Goal: Task Accomplishment & Management: Complete application form

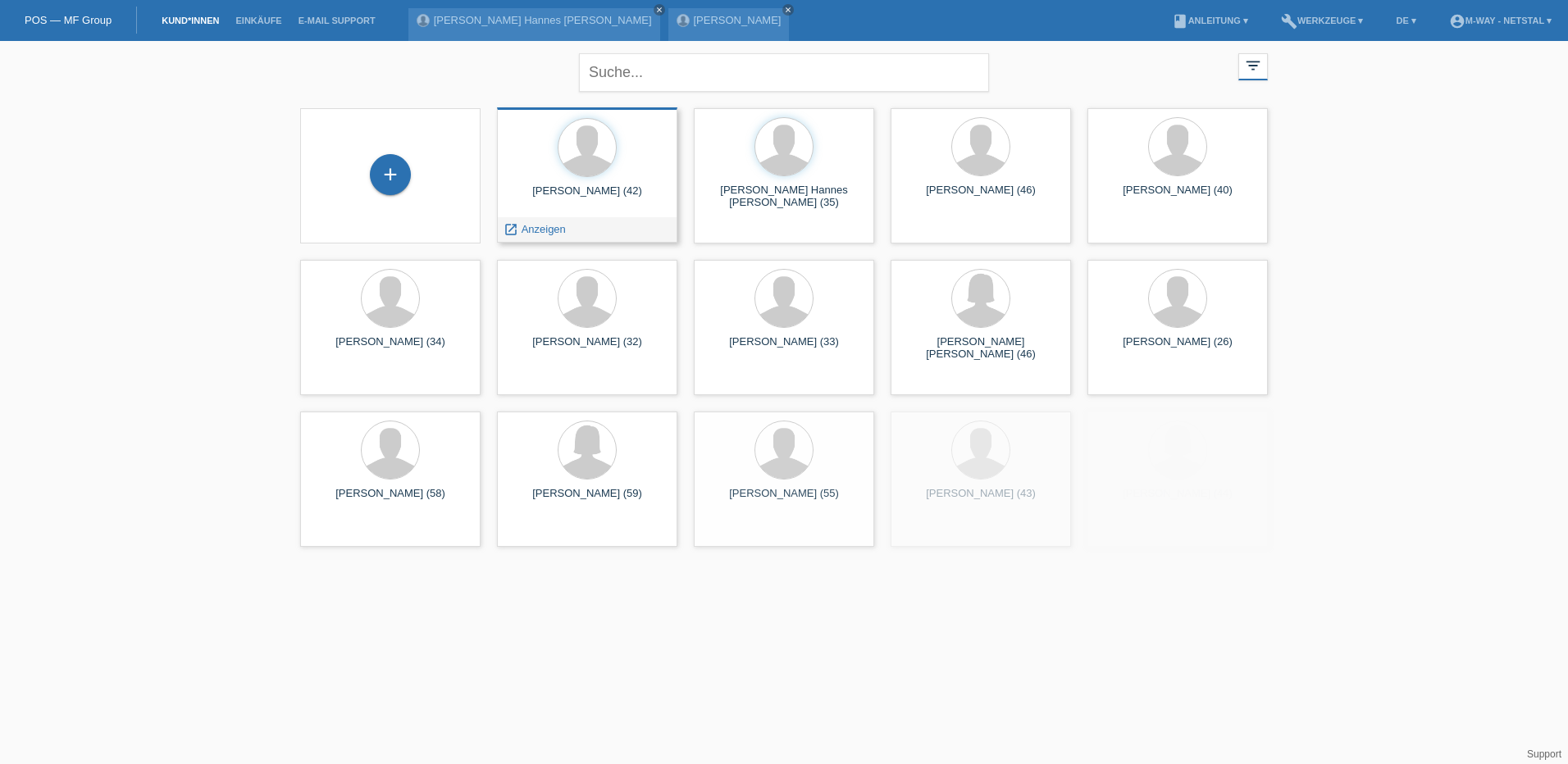
click at [588, 194] on div "Michael Habeck (42)" at bounding box center [587, 197] width 155 height 26
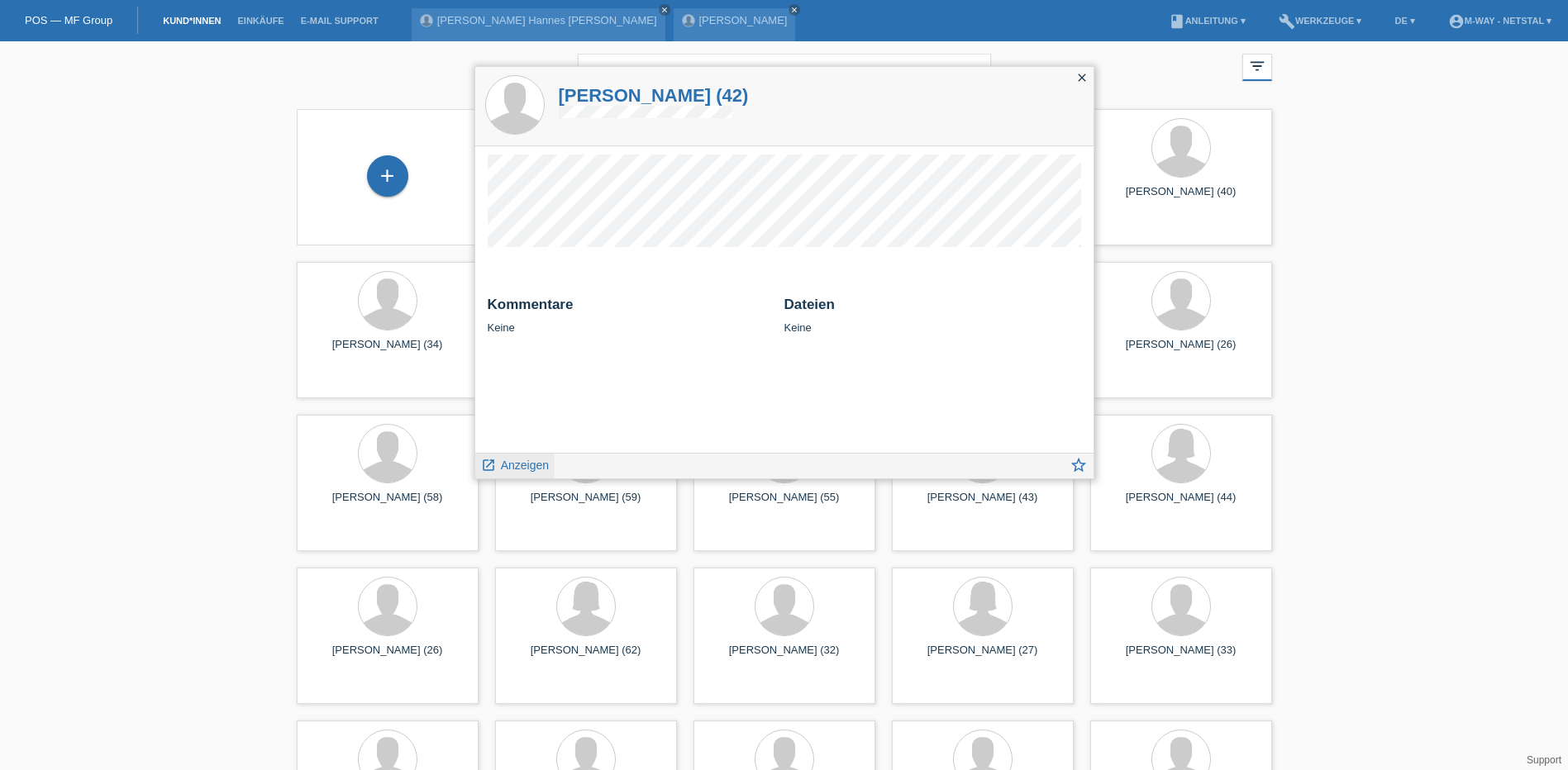
click at [521, 462] on span "Anzeigen" at bounding box center [524, 465] width 48 height 14
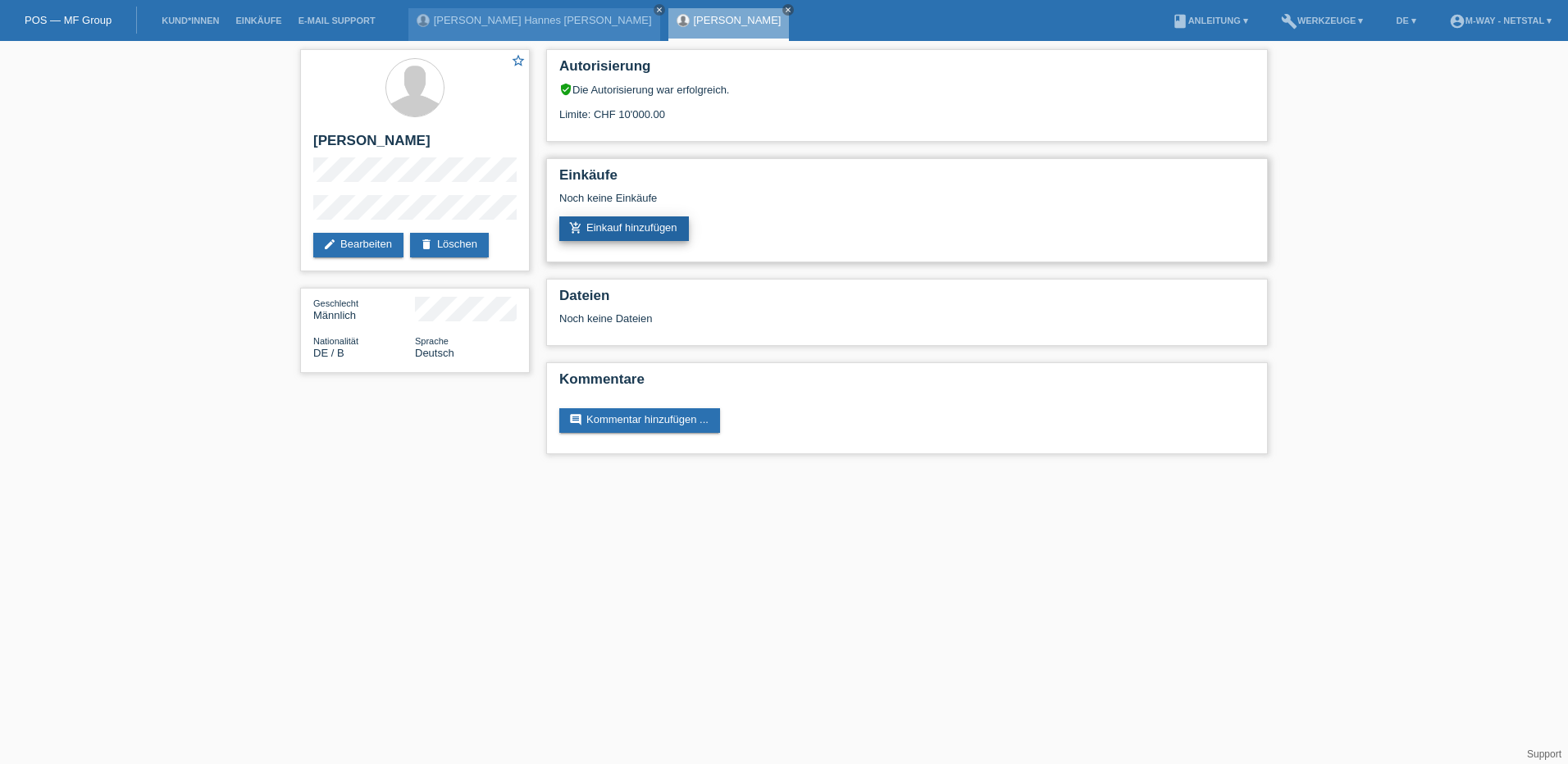
click at [628, 231] on link "add_shopping_cart Einkauf hinzufügen" at bounding box center [624, 229] width 130 height 25
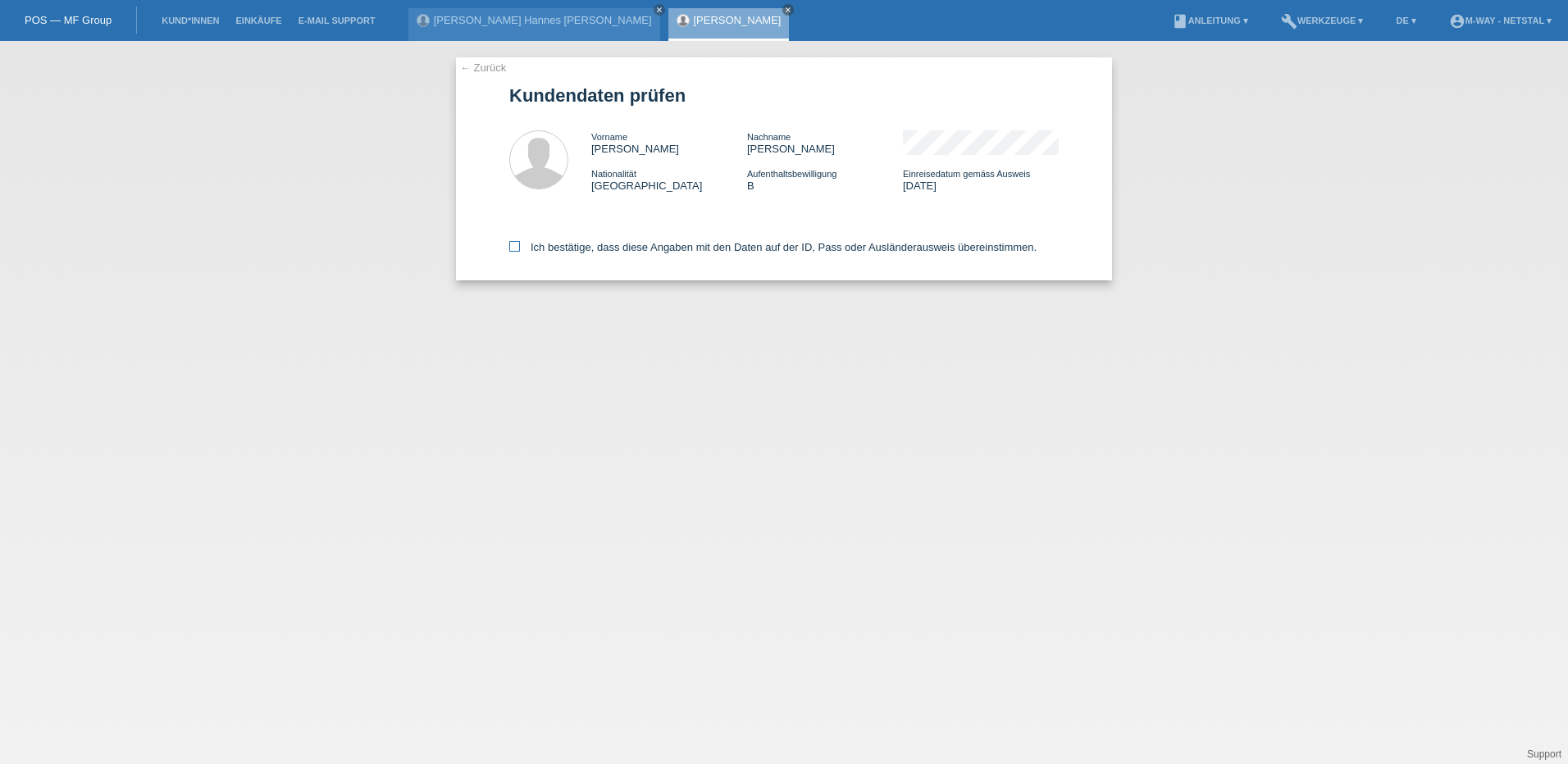
click at [528, 246] on label "Ich bestätige, dass diese Angaben mit den Daten auf der ID, Pass oder Ausländer…" at bounding box center [773, 248] width 527 height 13
click at [520, 246] on input "Ich bestätige, dass diese Angaben mit den Daten auf der ID, Pass oder Ausländer…" at bounding box center [515, 247] width 11 height 11
checkbox input "true"
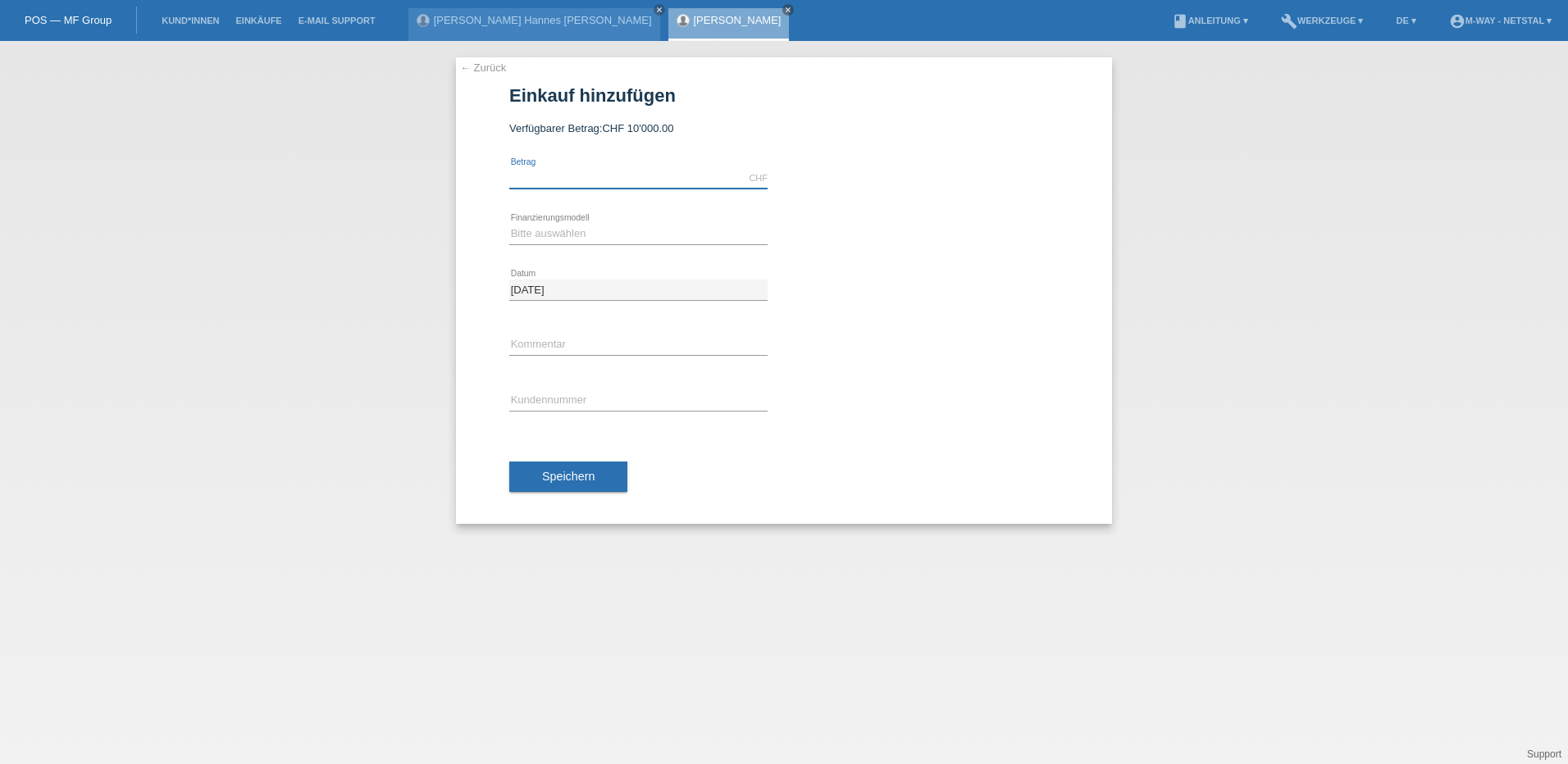
click at [585, 179] on input "text" at bounding box center [638, 178] width 258 height 21
type input "2662.75"
click at [559, 234] on select "Bitte auswählen Fixe Raten Kauf auf Rechnung mit Teilzahlungsoption" at bounding box center [638, 234] width 258 height 20
click at [510, 224] on select "Bitte auswählen Fixe Raten Kauf auf Rechnung mit Teilzahlungsoption" at bounding box center [638, 234] width 258 height 20
click at [573, 226] on select "Bitte auswählen Fixe Raten Kauf auf Rechnung mit Teilzahlungsoption" at bounding box center [638, 234] width 258 height 20
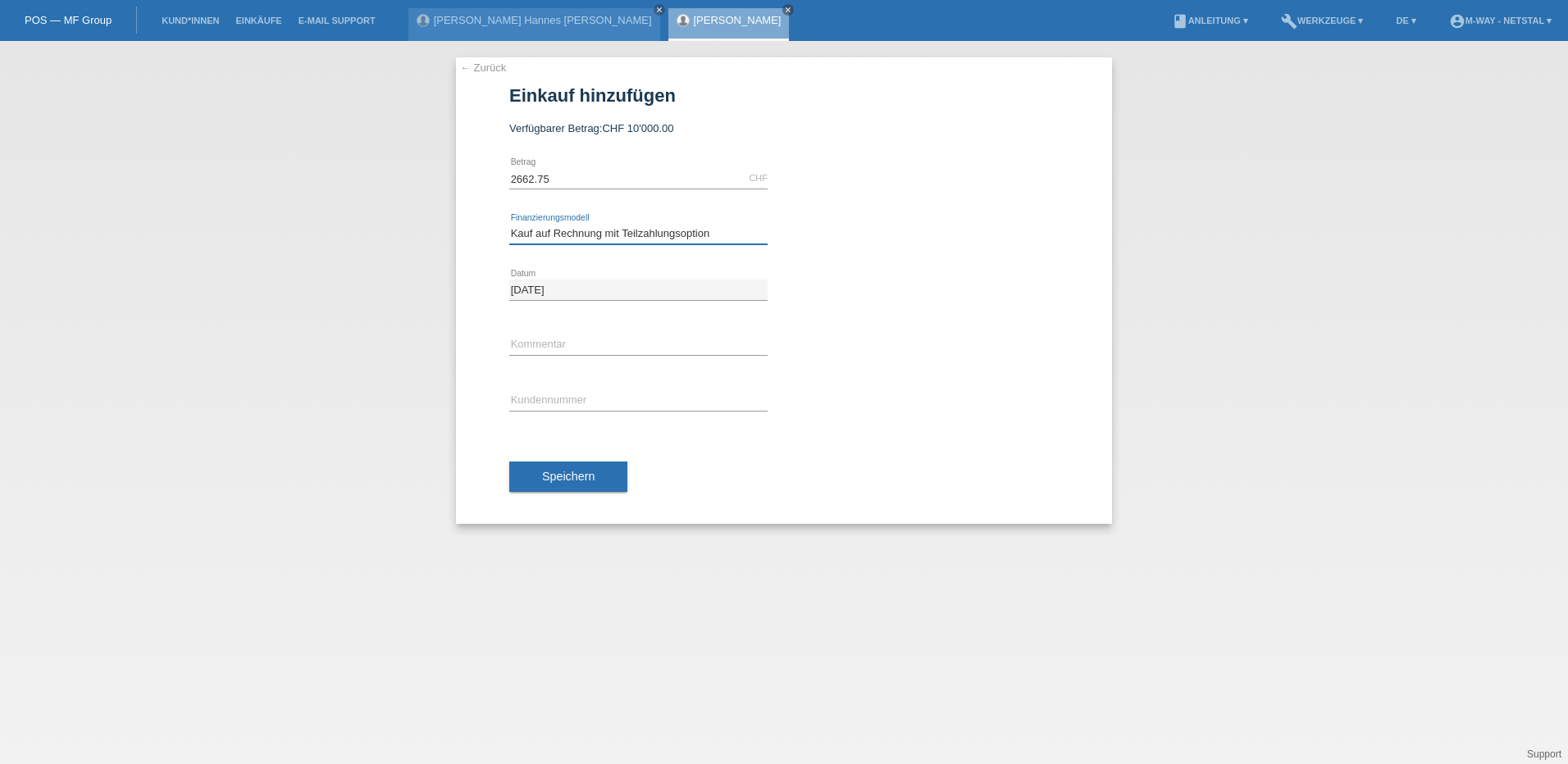
select select "77"
click at [510, 224] on select "Bitte auswählen Fixe Raten Kauf auf Rechnung mit Teilzahlungsoption" at bounding box center [638, 234] width 258 height 20
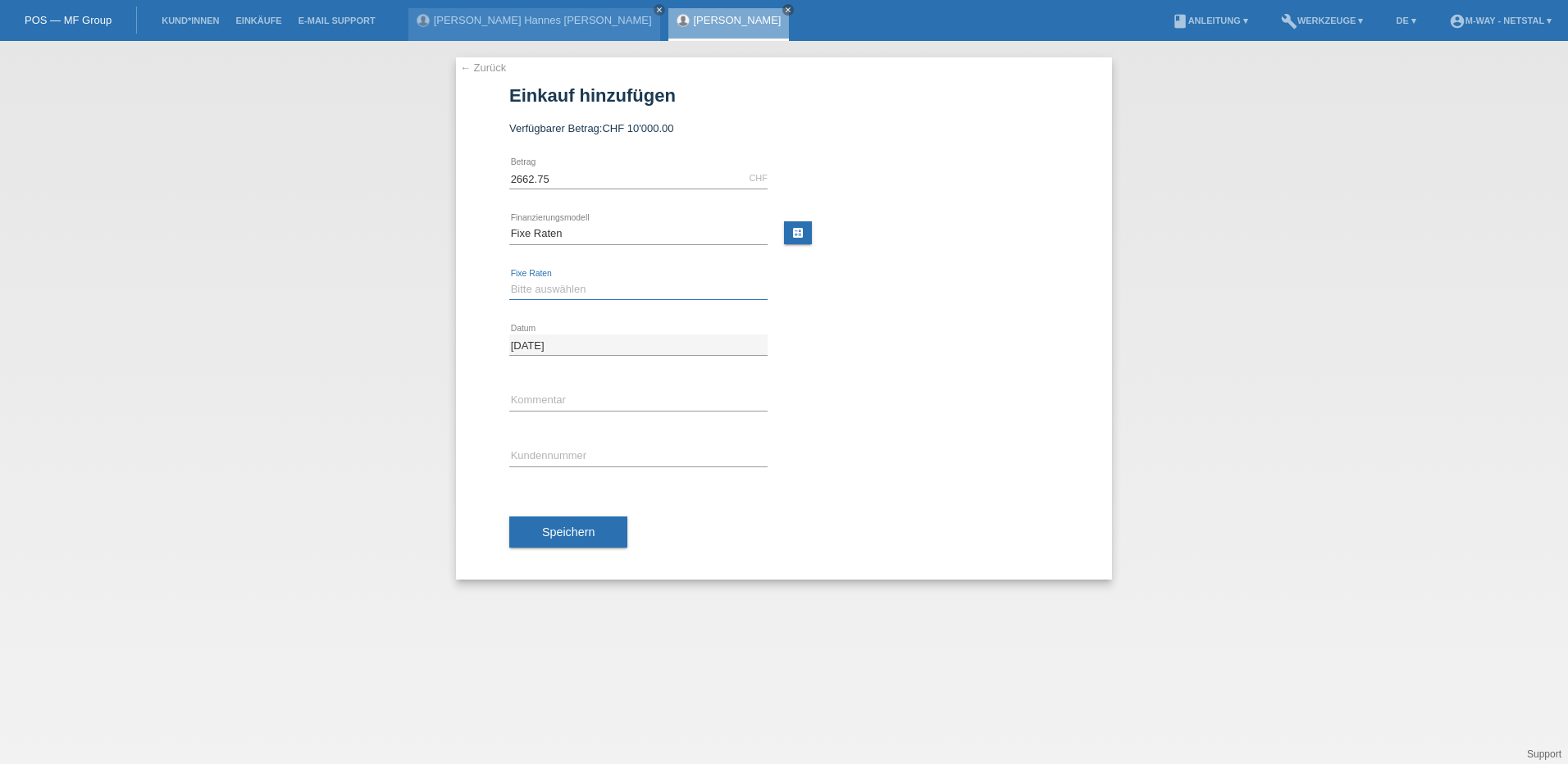
click at [569, 290] on select "Bitte auswählen 4 Raten 5 Raten 6 Raten 7 Raten 8 Raten 9 Raten 10 Raten 11 Rat…" at bounding box center [638, 290] width 258 height 20
select select "202"
click at [510, 280] on select "Bitte auswählen 4 Raten 5 Raten 6 Raten 7 Raten 8 Raten 9 Raten 10 Raten 11 Rat…" at bounding box center [638, 290] width 258 height 20
click at [531, 401] on input "text" at bounding box center [638, 400] width 258 height 21
type input "Allegro Alltour Wave"
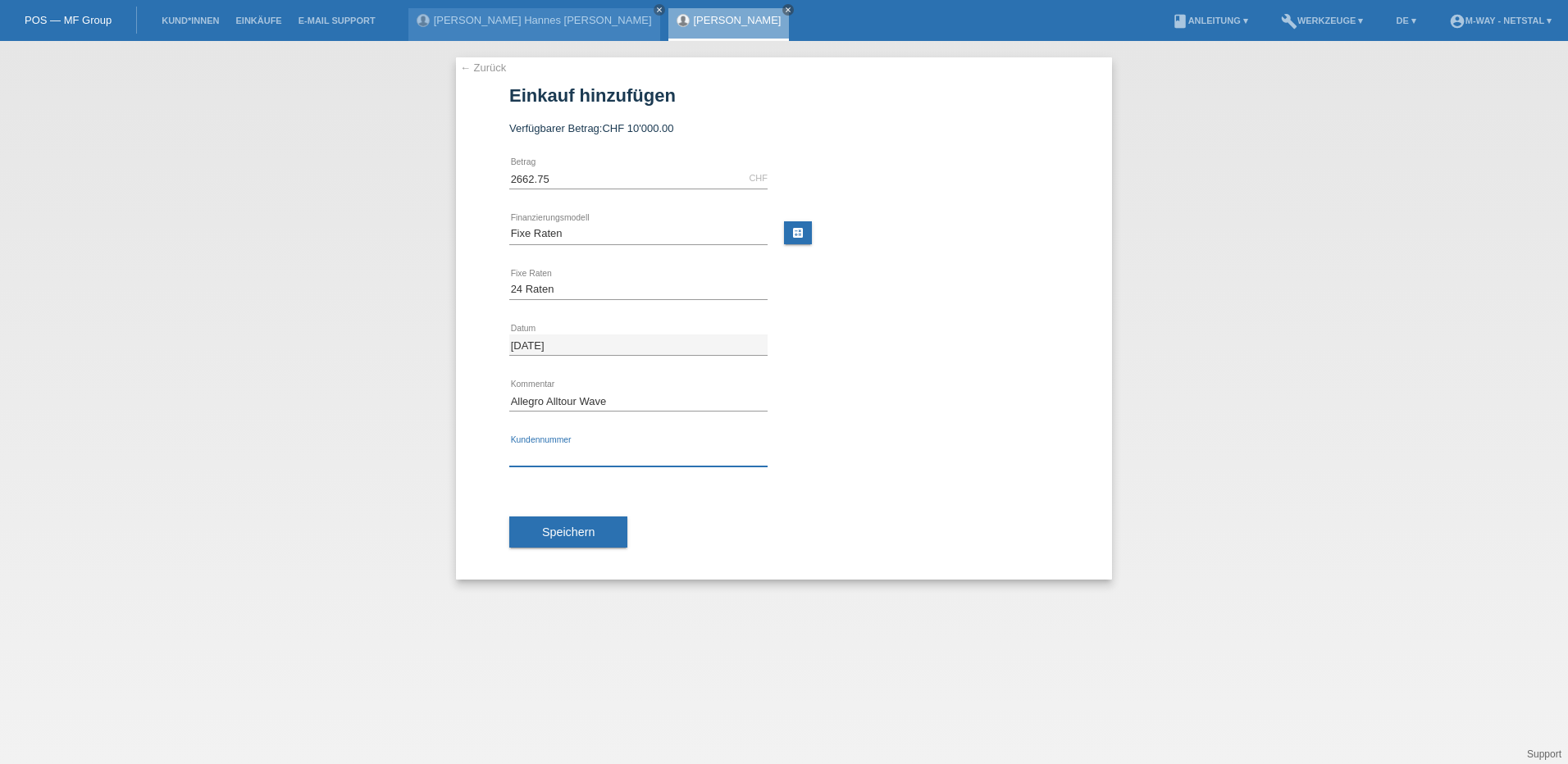
click at [590, 464] on input "text" at bounding box center [638, 456] width 258 height 21
type input "K372301"
click at [546, 522] on button "Speichern" at bounding box center [569, 532] width 118 height 31
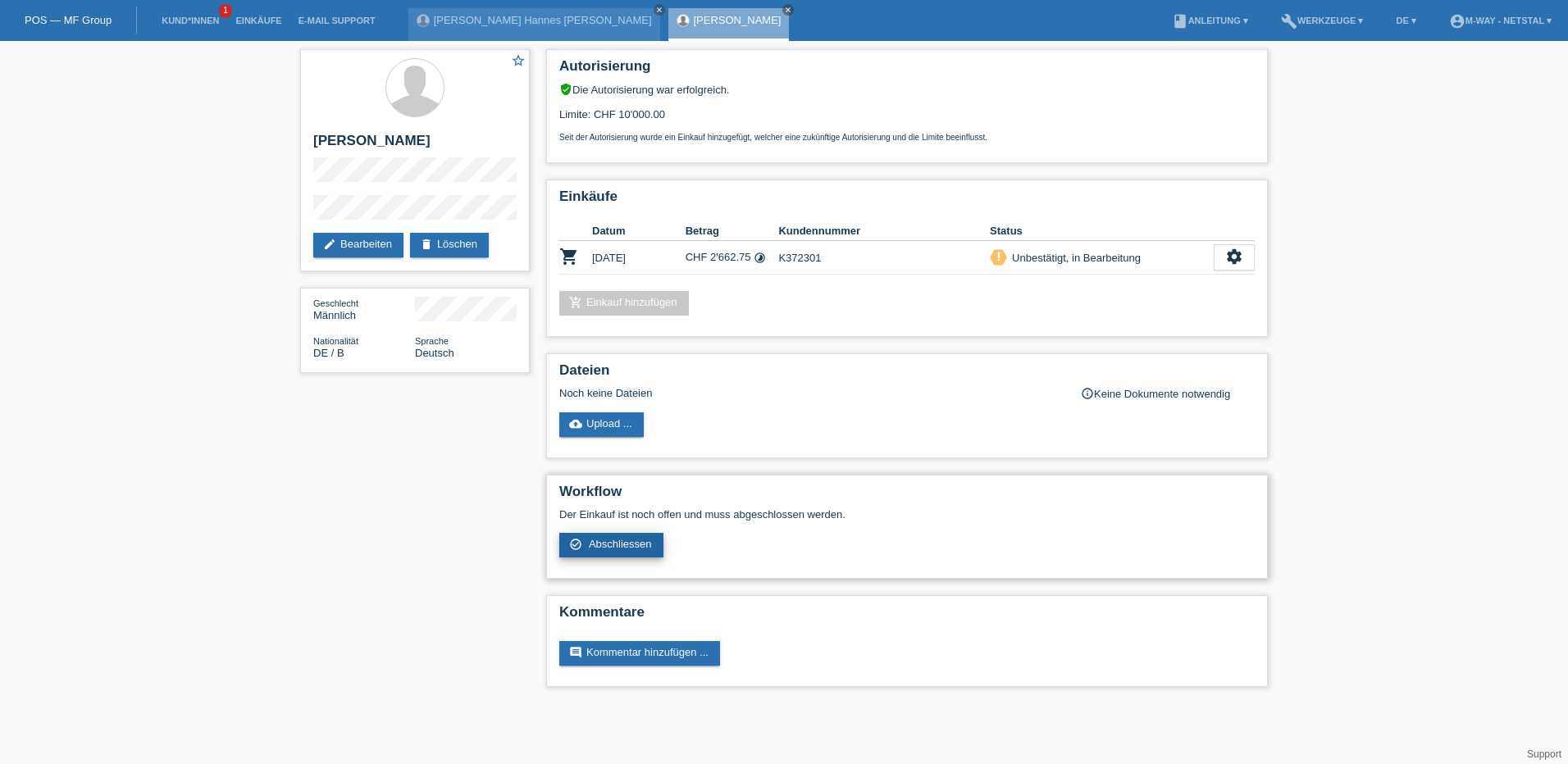
click at [629, 546] on span "Abschliessen" at bounding box center [620, 544] width 63 height 13
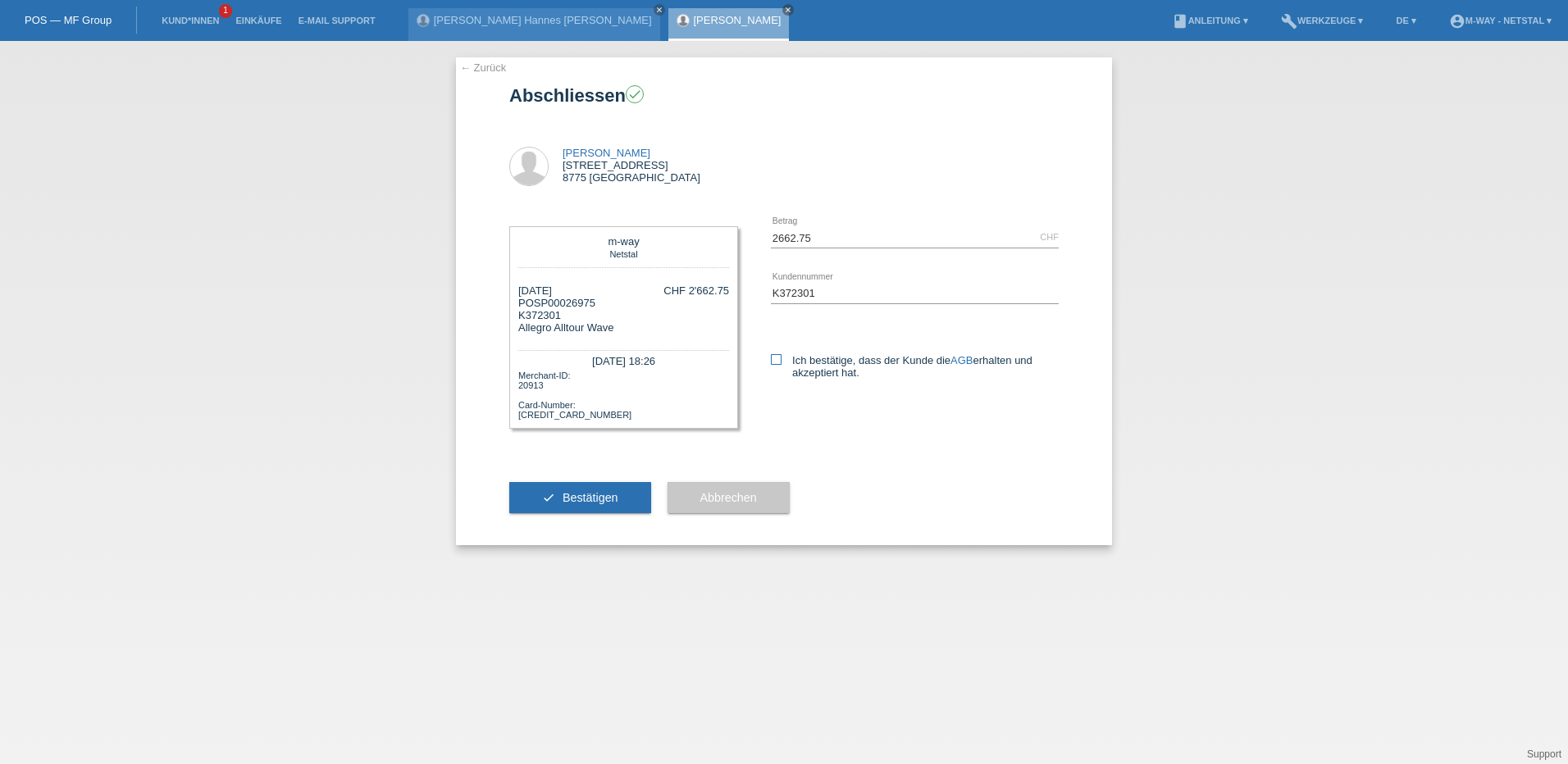
click at [779, 355] on icon at bounding box center [777, 359] width 11 height 11
click at [779, 355] on input "Ich bestätige, dass der Kunde die AGB erhalten und akzeptiert hat." at bounding box center [777, 359] width 11 height 11
checkbox input "true"
click at [965, 354] on link "AGB" at bounding box center [962, 360] width 22 height 13
click at [577, 495] on span "Bestätigen" at bounding box center [590, 498] width 55 height 13
